Goal: Check status: Check status

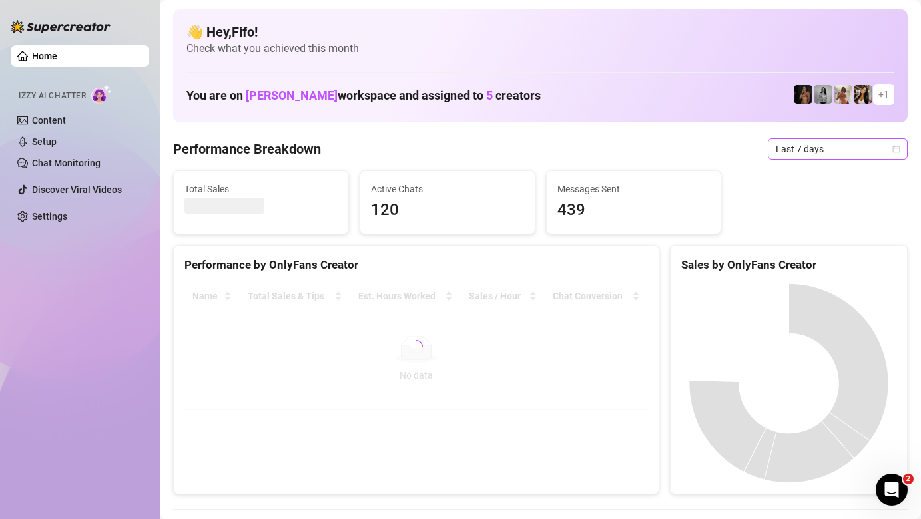
click at [788, 145] on span "Last 7 days" at bounding box center [838, 149] width 124 height 20
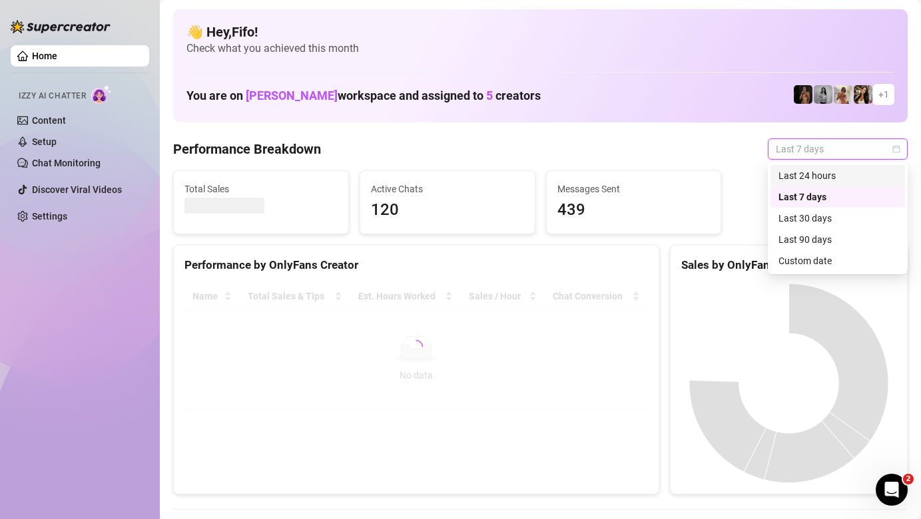
click at [801, 173] on div "Last 24 hours" at bounding box center [837, 175] width 119 height 15
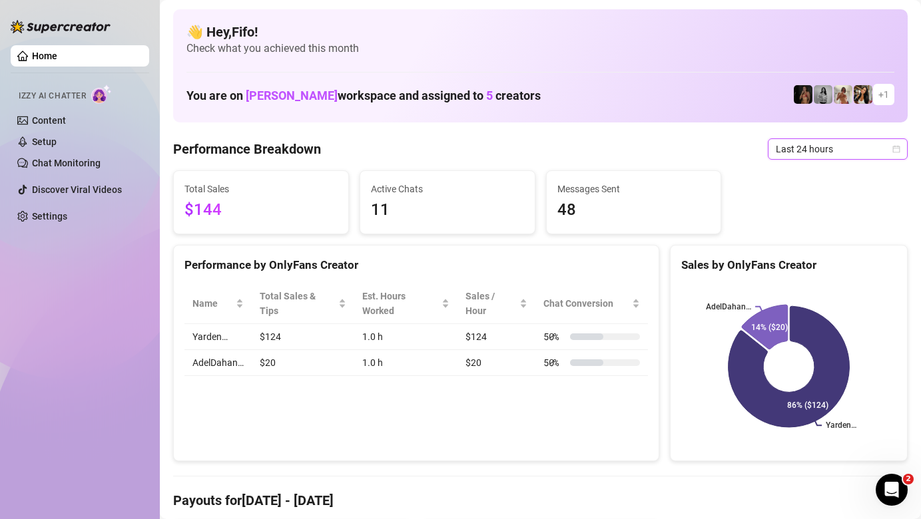
click at [760, 334] on icon at bounding box center [765, 327] width 46 height 45
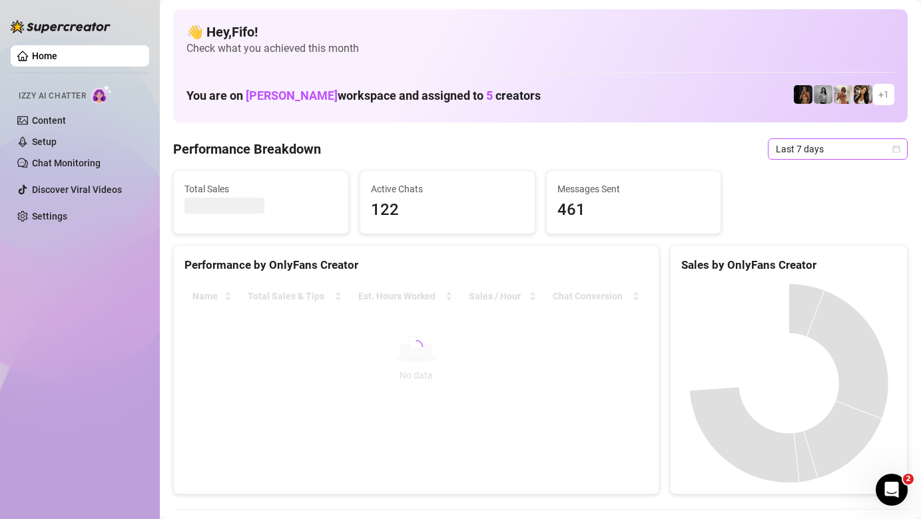
click at [800, 157] on span "Last 7 days" at bounding box center [838, 149] width 124 height 20
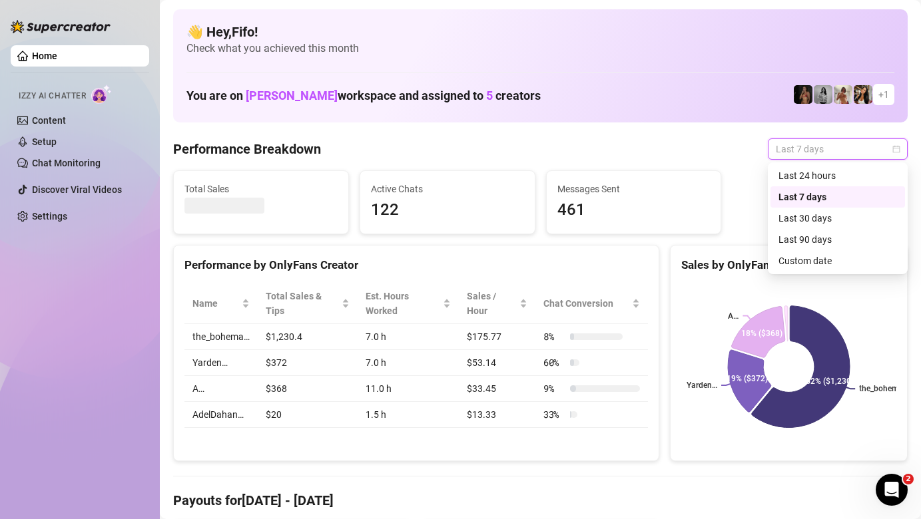
click at [814, 180] on div "Last 24 hours" at bounding box center [837, 175] width 119 height 15
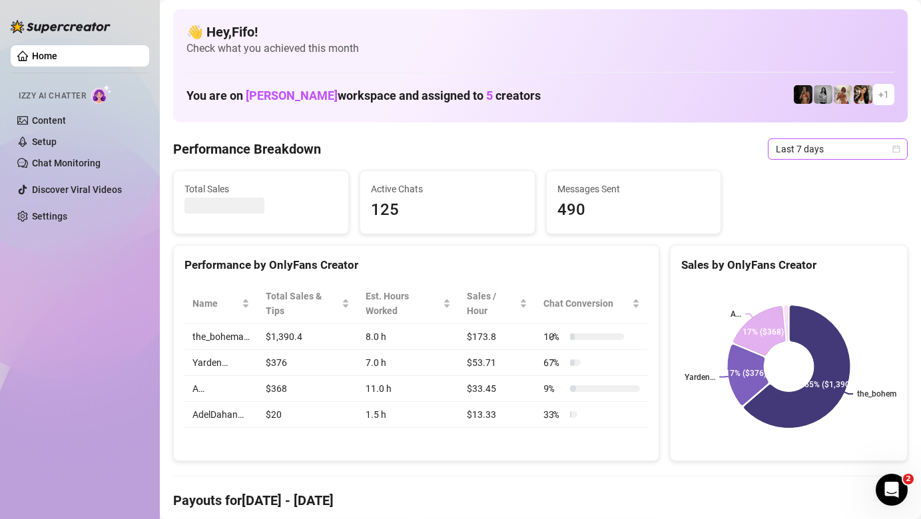
click at [779, 150] on span "Last 7 days" at bounding box center [838, 149] width 124 height 20
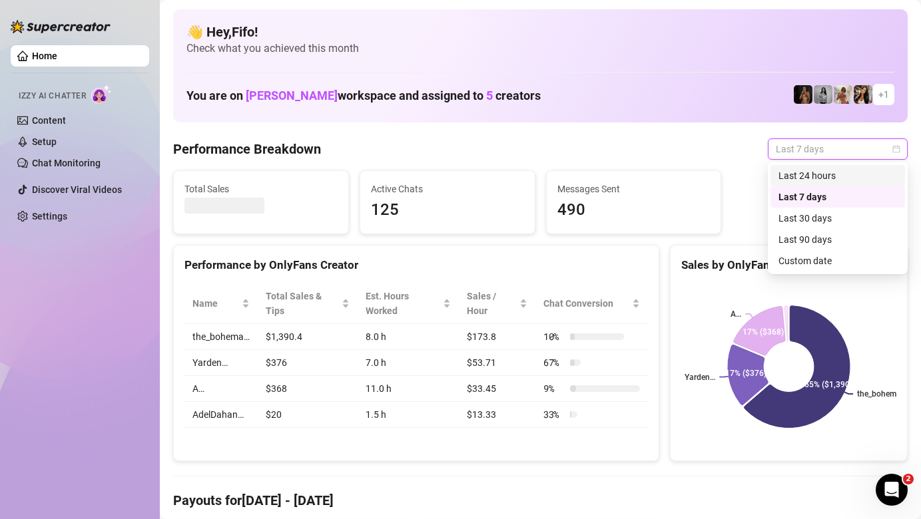
click at [803, 178] on div "Last 24 hours" at bounding box center [837, 175] width 119 height 15
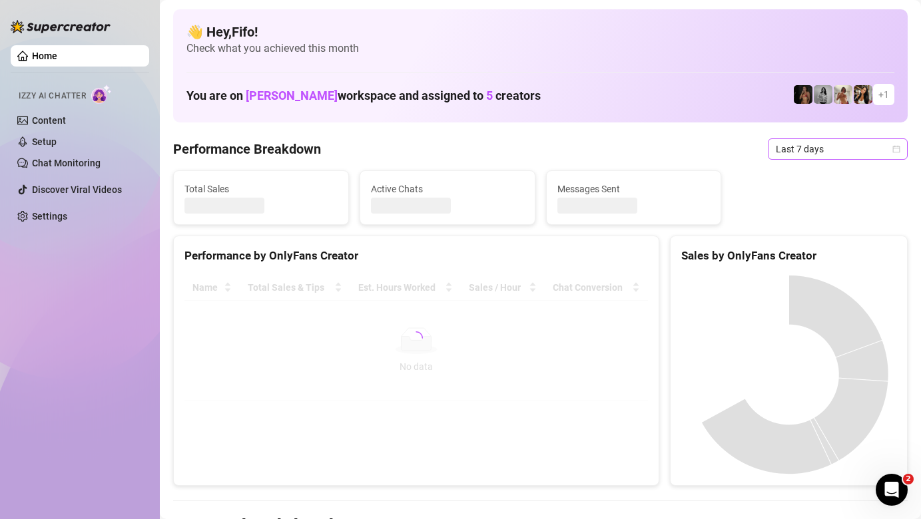
click at [776, 152] on span "Last 7 days" at bounding box center [838, 149] width 124 height 20
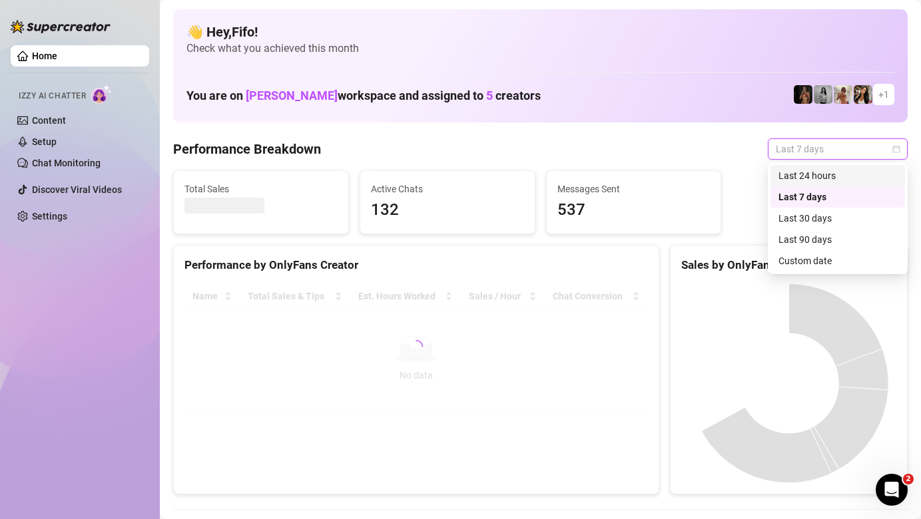
click at [803, 175] on div "Last 24 hours" at bounding box center [837, 175] width 119 height 15
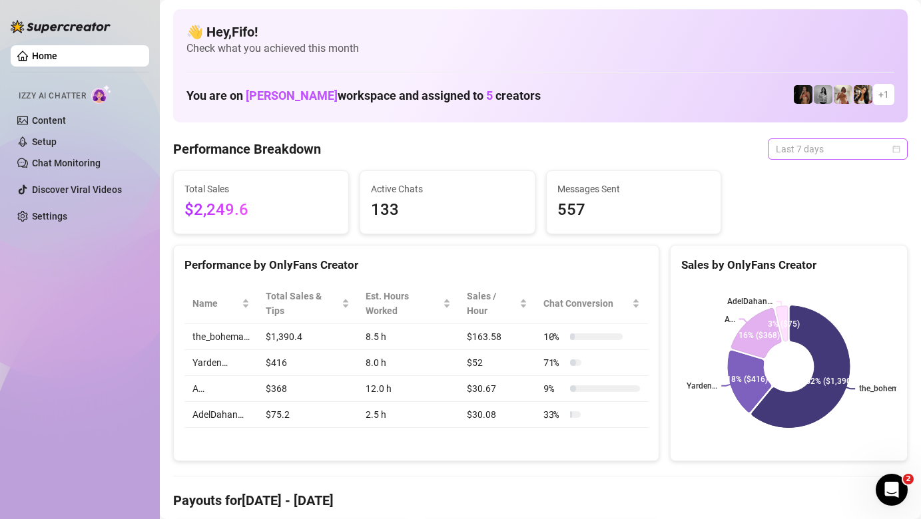
click at [802, 148] on span "Last 7 days" at bounding box center [838, 149] width 124 height 20
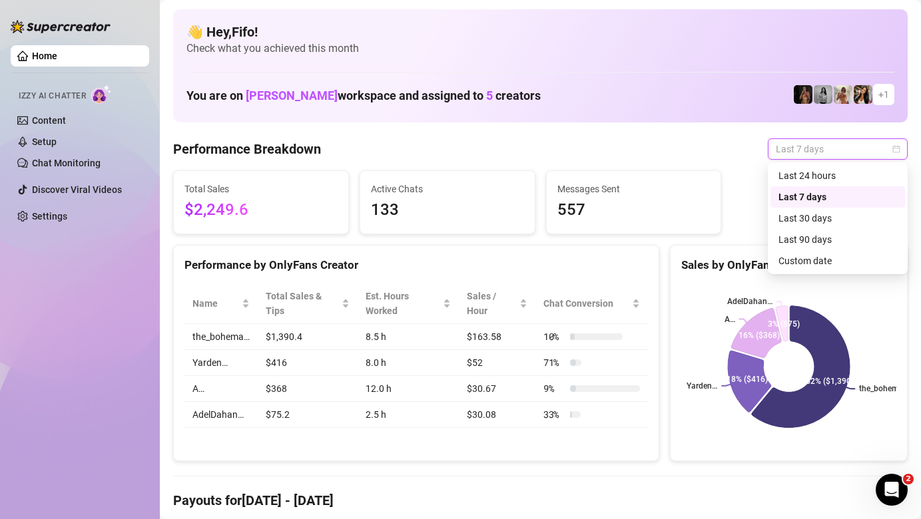
click at [802, 176] on div "Last 24 hours" at bounding box center [837, 175] width 119 height 15
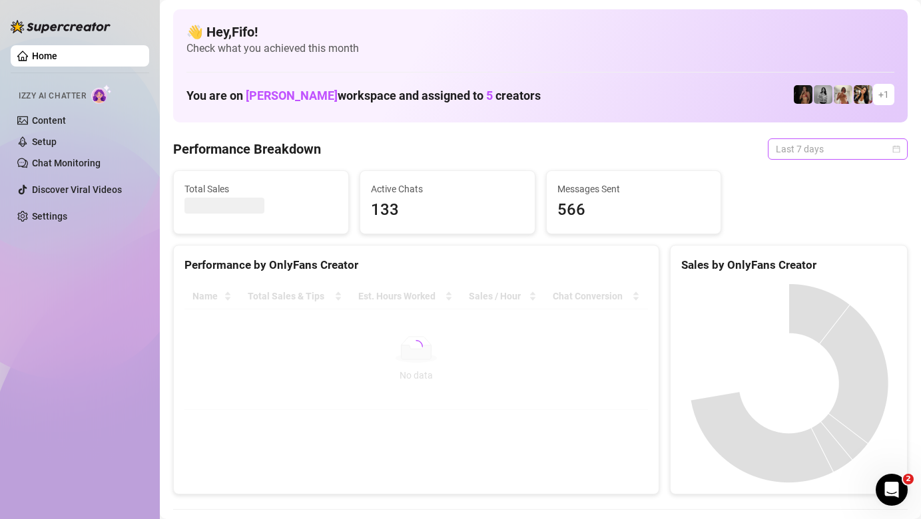
click at [779, 156] on span "Last 7 days" at bounding box center [838, 149] width 124 height 20
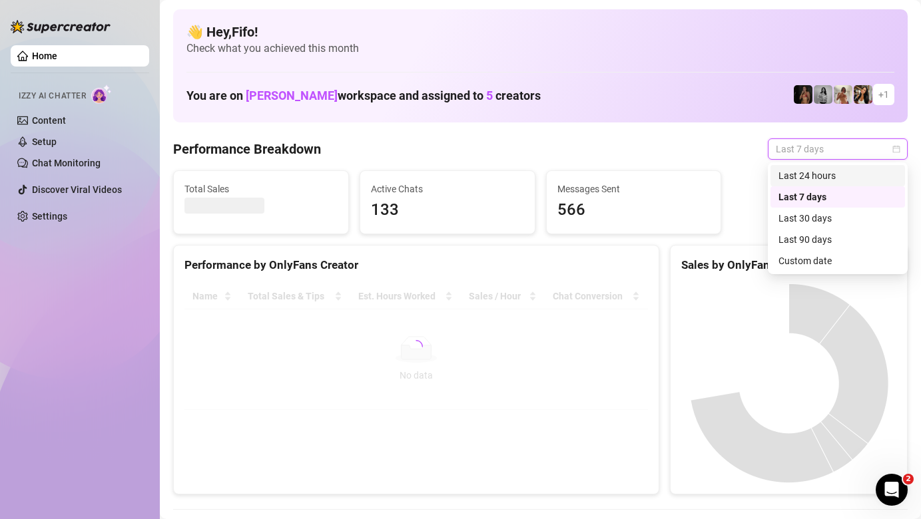
click at [798, 172] on div "Last 24 hours" at bounding box center [837, 175] width 119 height 15
